Goal: Information Seeking & Learning: Learn about a topic

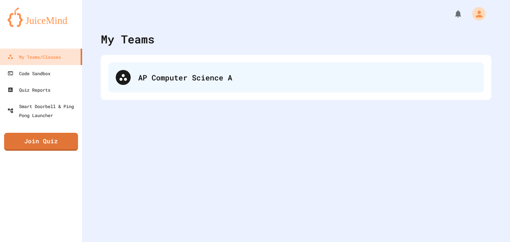
click at [200, 77] on div "AP Computer Science A" at bounding box center [307, 77] width 338 height 11
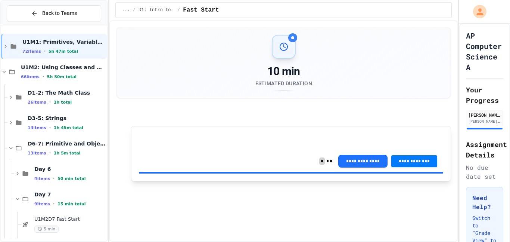
scroll to position [765, 0]
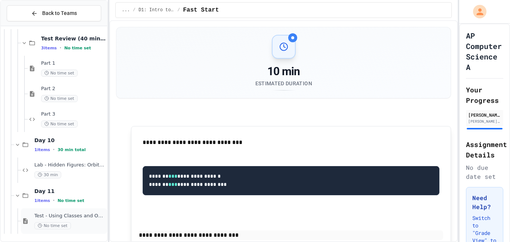
click at [71, 218] on span "Test - Using Classes and Objects" at bounding box center [69, 215] width 71 height 6
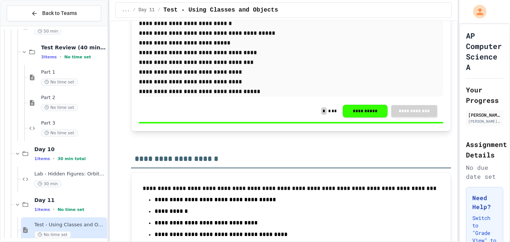
scroll to position [5403, 0]
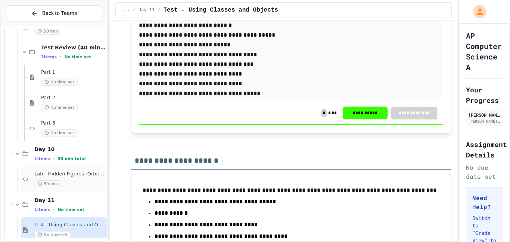
click at [41, 177] on div "Lab - Hidden Figures: Orbital Velocity Calculator 30 min" at bounding box center [69, 179] width 71 height 16
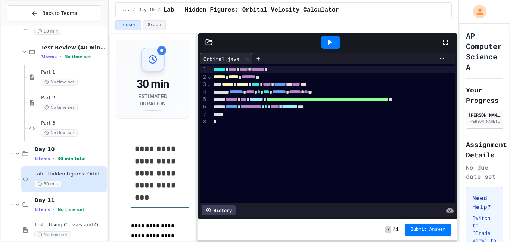
click at [445, 43] on icon at bounding box center [445, 42] width 9 height 9
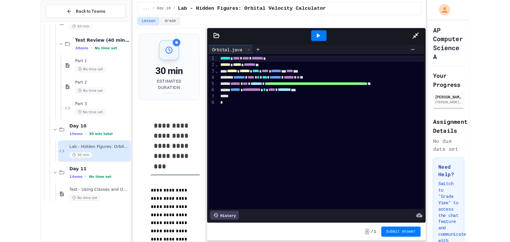
scroll to position [720, 0]
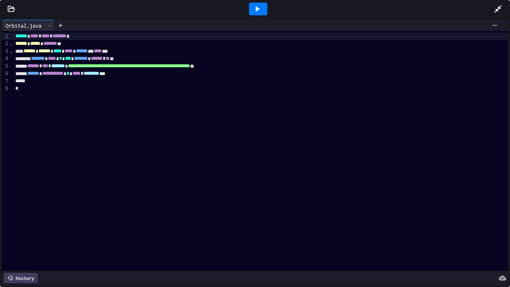
click at [500, 9] on icon at bounding box center [498, 8] width 9 height 9
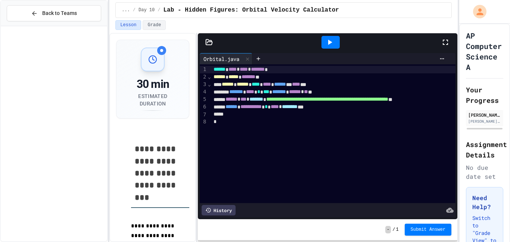
scroll to position [765, 0]
